Goal: Task Accomplishment & Management: Manage account settings

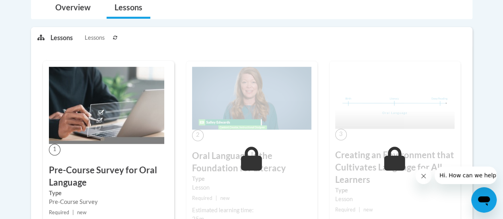
scroll to position [231, 0]
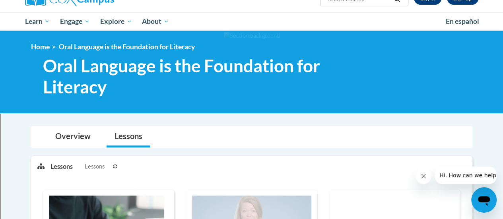
scroll to position [76, 0]
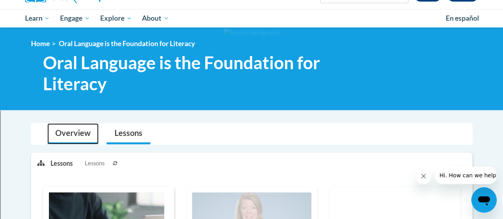
click at [76, 130] on link "Overview" at bounding box center [72, 133] width 51 height 21
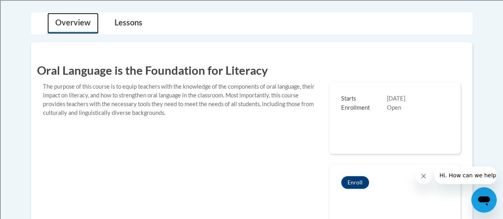
scroll to position [185, 0]
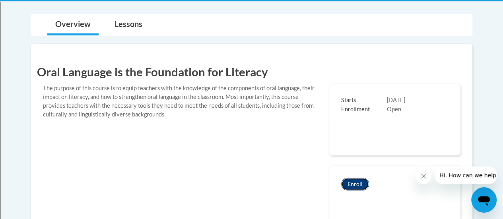
click at [356, 183] on button "Enroll" at bounding box center [355, 184] width 28 height 13
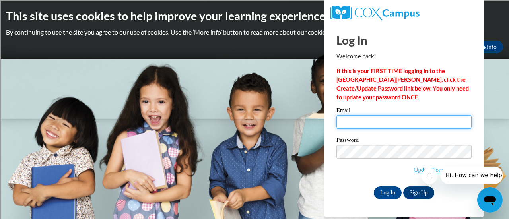
drag, startPoint x: 383, startPoint y: 124, endPoint x: 453, endPoint y: 99, distance: 74.2
click at [453, 99] on div "Log In Welcome back! If this is your FIRST TIME logging in to the NEW Cox Campu…" at bounding box center [403, 111] width 135 height 175
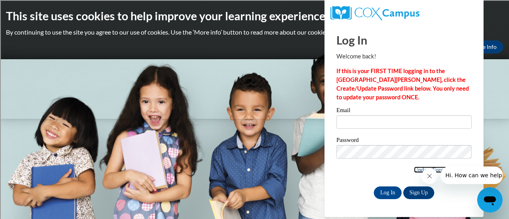
click at [414, 168] on link "Update/Forgot Password" at bounding box center [443, 170] width 58 height 6
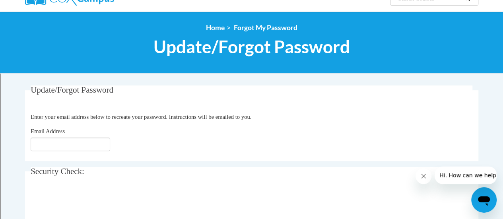
scroll to position [161, 0]
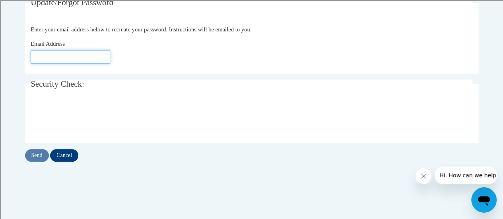
click at [72, 67] on fieldset "Update/Forgot Password Please enter your email address Enter your email address…" at bounding box center [251, 36] width 453 height 76
type input "[EMAIL_ADDRESS][DOMAIN_NAME]"
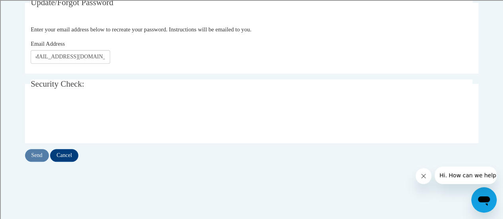
scroll to position [0, 0]
click at [38, 154] on input "Send" at bounding box center [37, 155] width 24 height 13
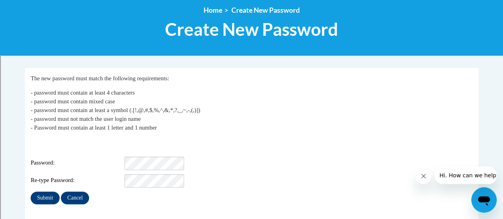
scroll to position [146, 0]
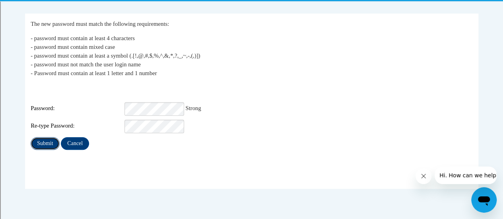
click at [39, 137] on input "Submit" at bounding box center [45, 143] width 29 height 13
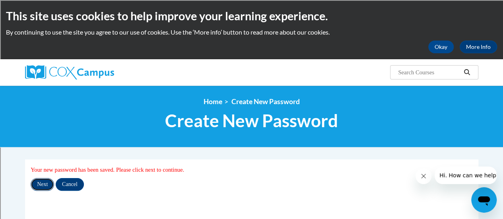
click at [44, 188] on input "Next" at bounding box center [42, 184] width 23 height 13
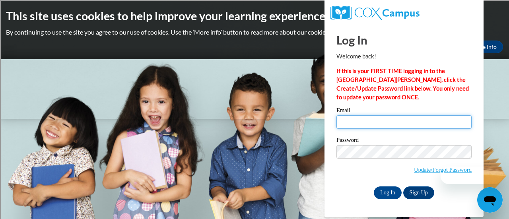
click at [352, 125] on input "Email" at bounding box center [403, 122] width 135 height 14
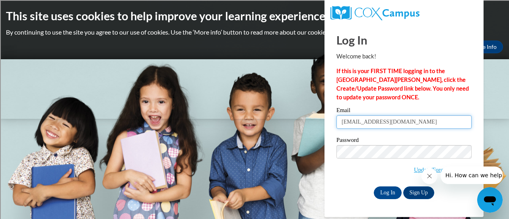
type input "[EMAIL_ADDRESS][DOMAIN_NAME]"
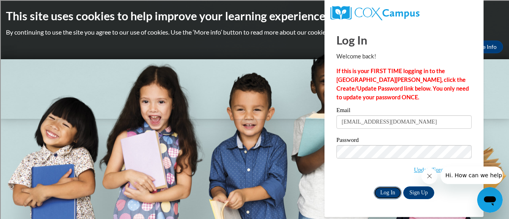
click at [385, 189] on input "Log In" at bounding box center [388, 193] width 28 height 13
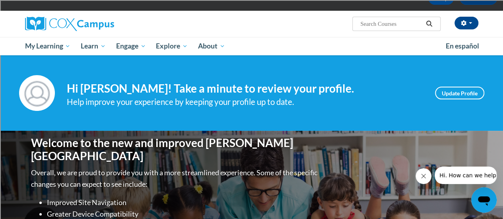
scroll to position [45, 0]
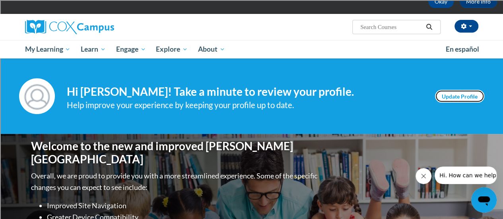
click at [445, 93] on link "Update Profile" at bounding box center [459, 96] width 49 height 13
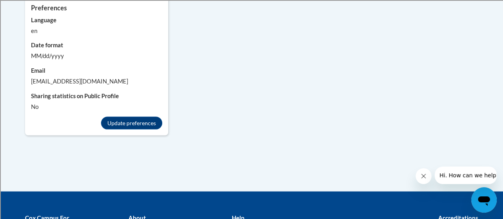
scroll to position [783, 0]
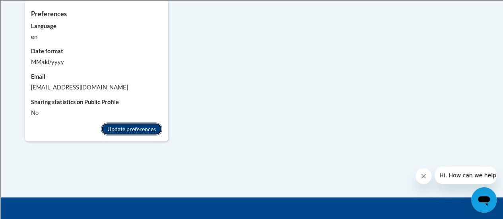
click at [151, 123] on button "Update preferences" at bounding box center [131, 129] width 61 height 13
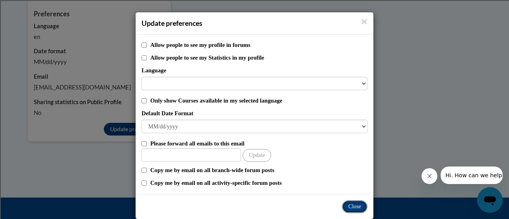
click at [347, 208] on button "Close" at bounding box center [354, 206] width 25 height 13
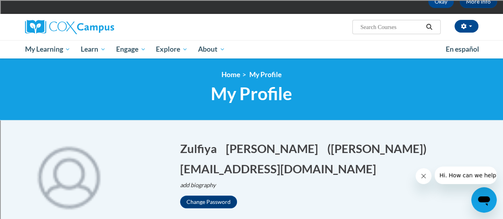
scroll to position [0, 0]
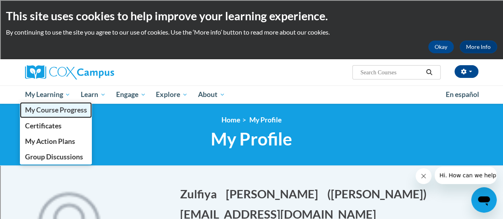
click at [51, 109] on span "My Course Progress" at bounding box center [56, 110] width 62 height 8
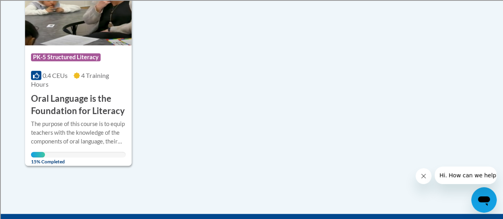
scroll to position [201, 0]
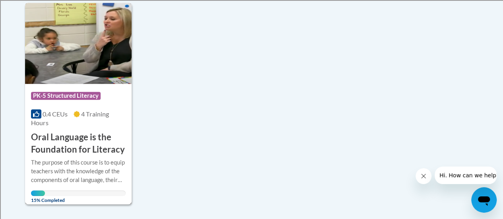
click at [62, 49] on img at bounding box center [78, 43] width 107 height 81
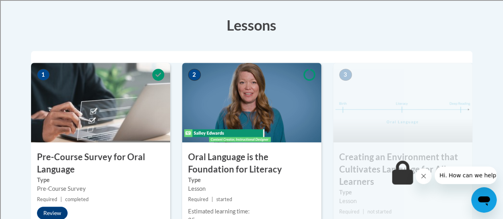
scroll to position [272, 0]
